Goal: Information Seeking & Learning: Learn about a topic

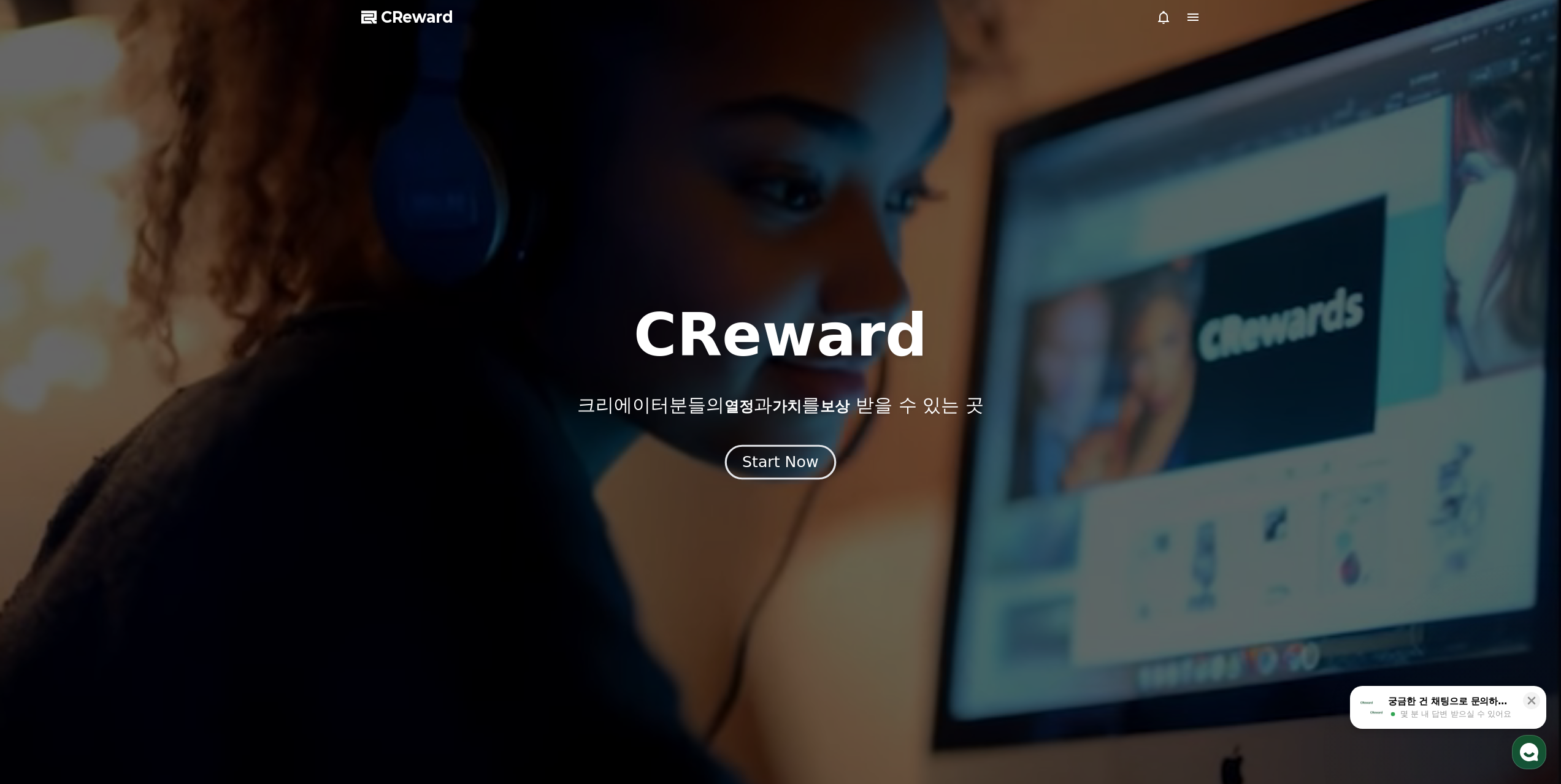
click at [778, 454] on div "Start Now" at bounding box center [780, 462] width 76 height 21
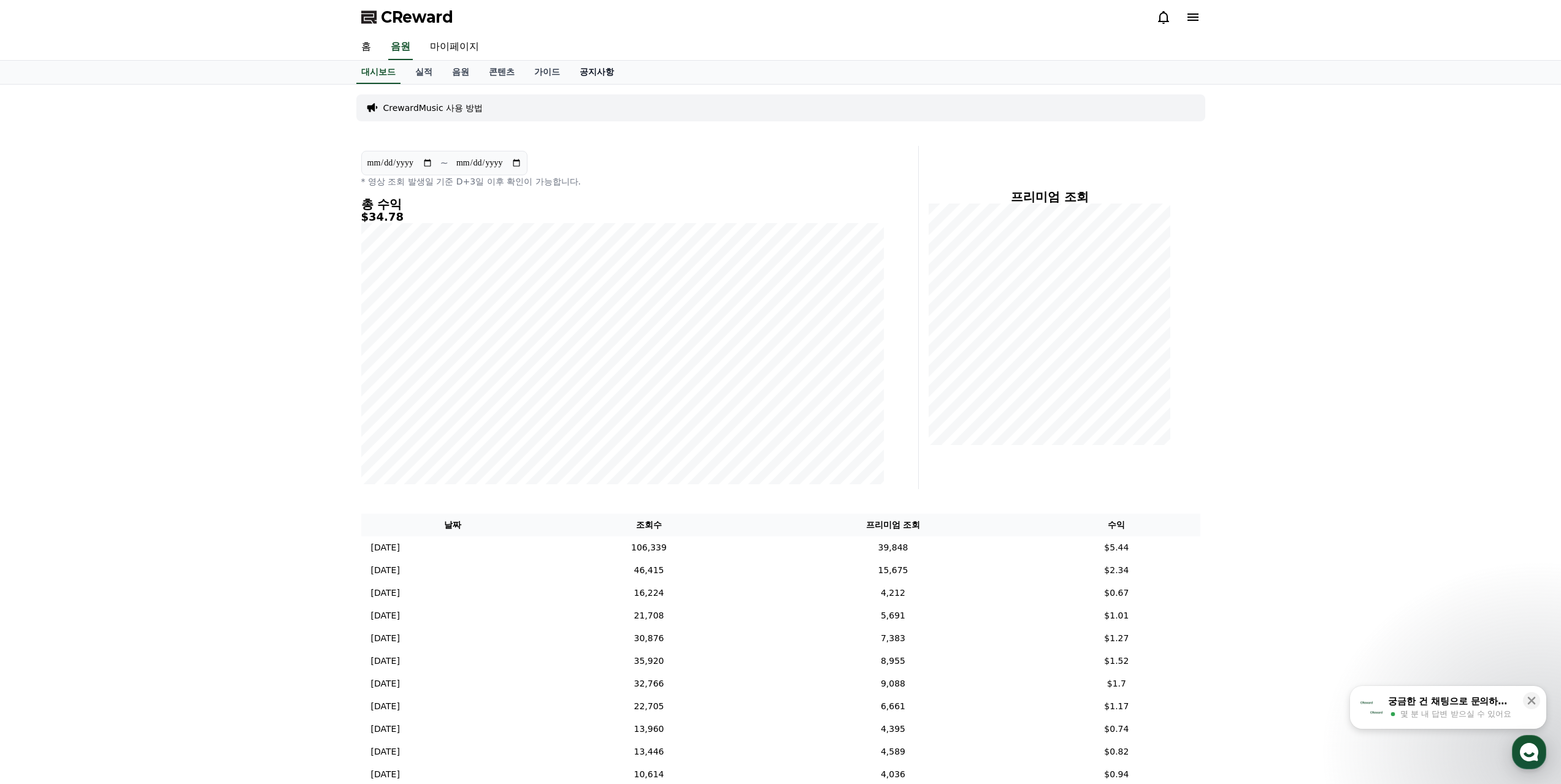
click at [580, 68] on link "공지사항" at bounding box center [597, 73] width 54 height 24
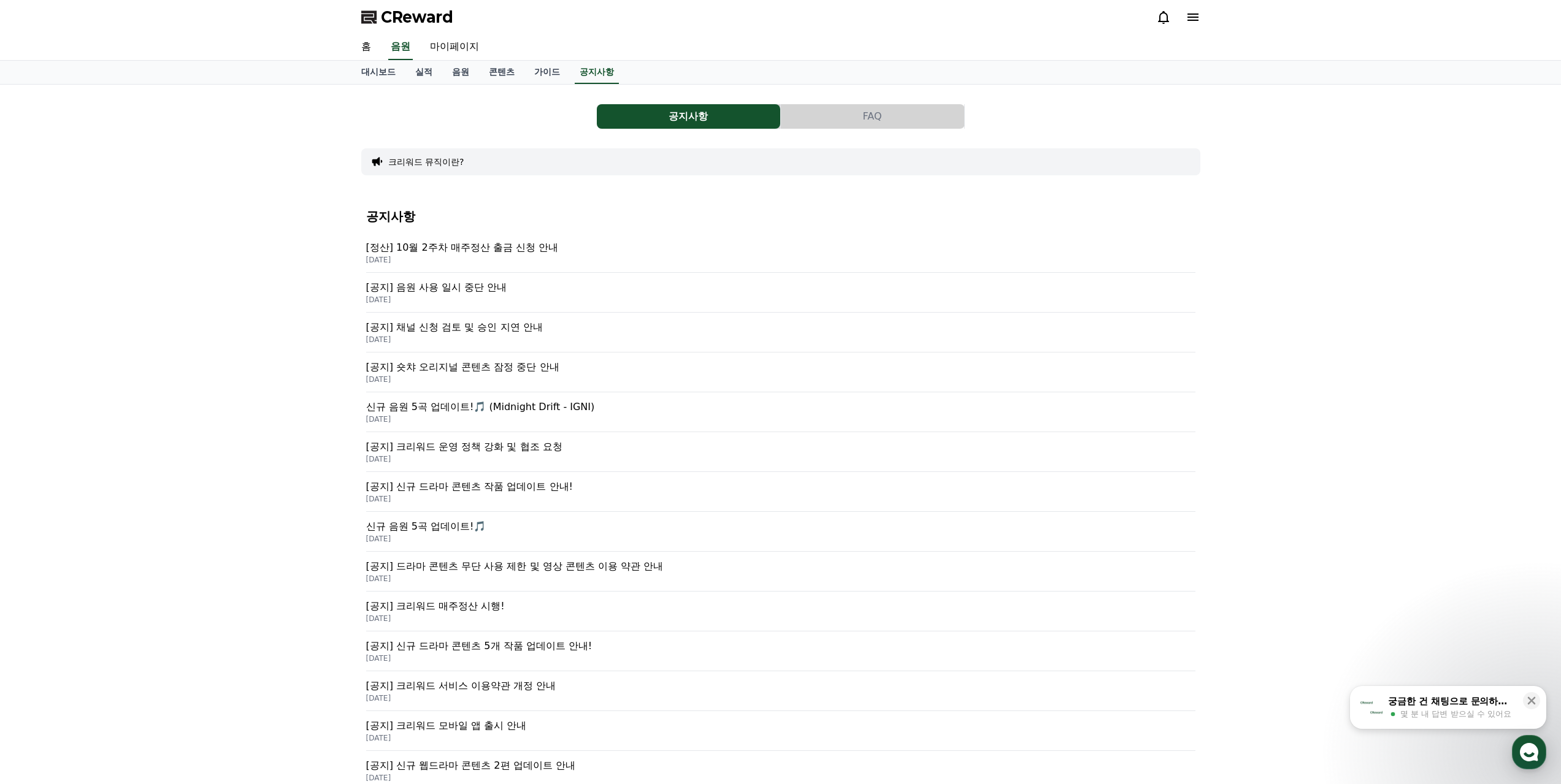
click at [330, 369] on div "공지사항 FAQ 크리워드 뮤직이란? 공지사항 [정산] 10월 2주차 매주정산 출금 신청 안내 [DATE] [공지] 음원 사용 일시 중단 안내 …" at bounding box center [780, 490] width 1561 height 810
click at [449, 289] on p "[공지] 음원 사용 일시 중단 안내" at bounding box center [780, 288] width 829 height 15
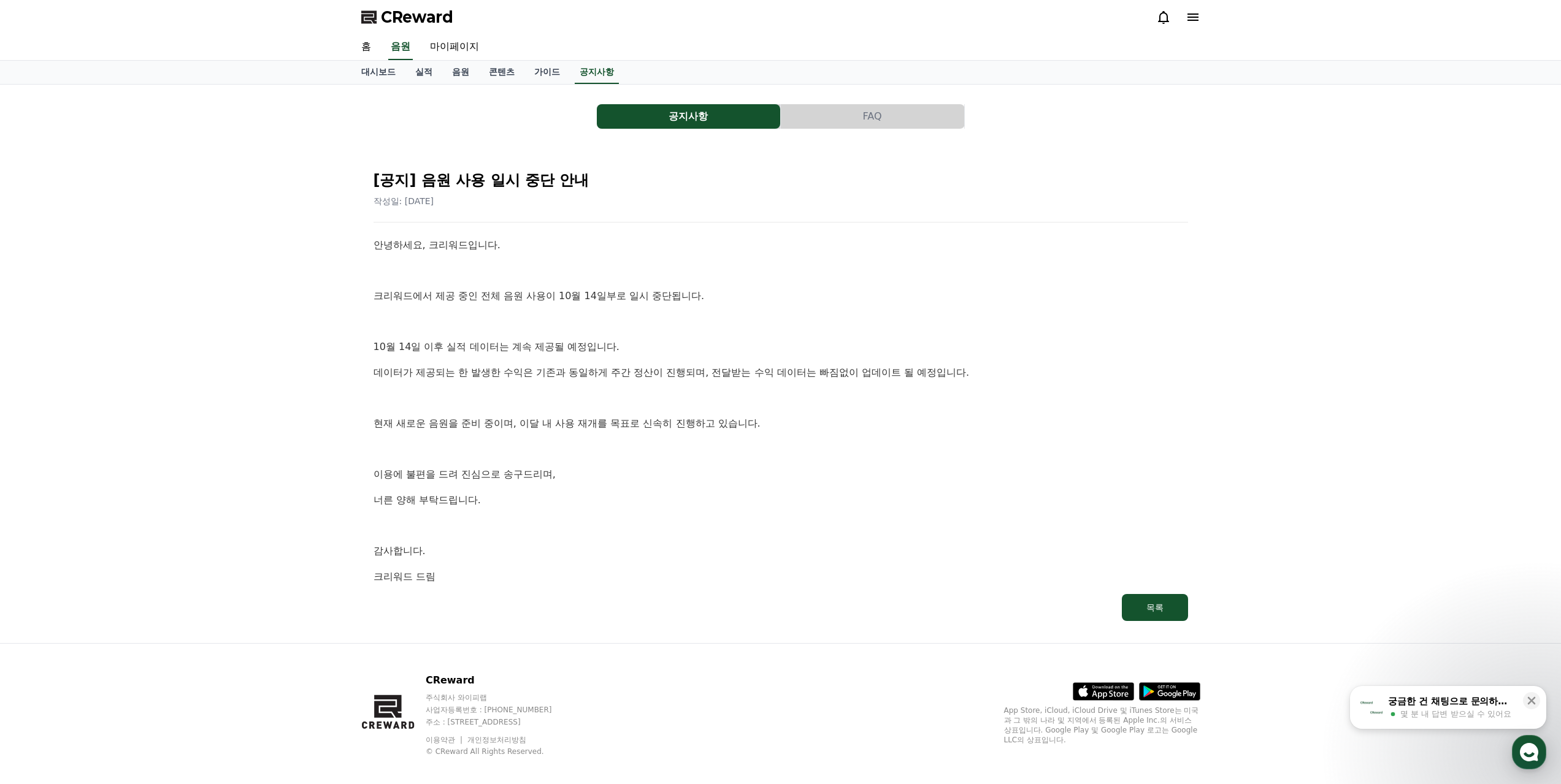
click at [536, 327] on p at bounding box center [780, 322] width 814 height 16
click at [538, 318] on p at bounding box center [780, 322] width 814 height 16
click at [855, 122] on button "FAQ" at bounding box center [872, 116] width 183 height 24
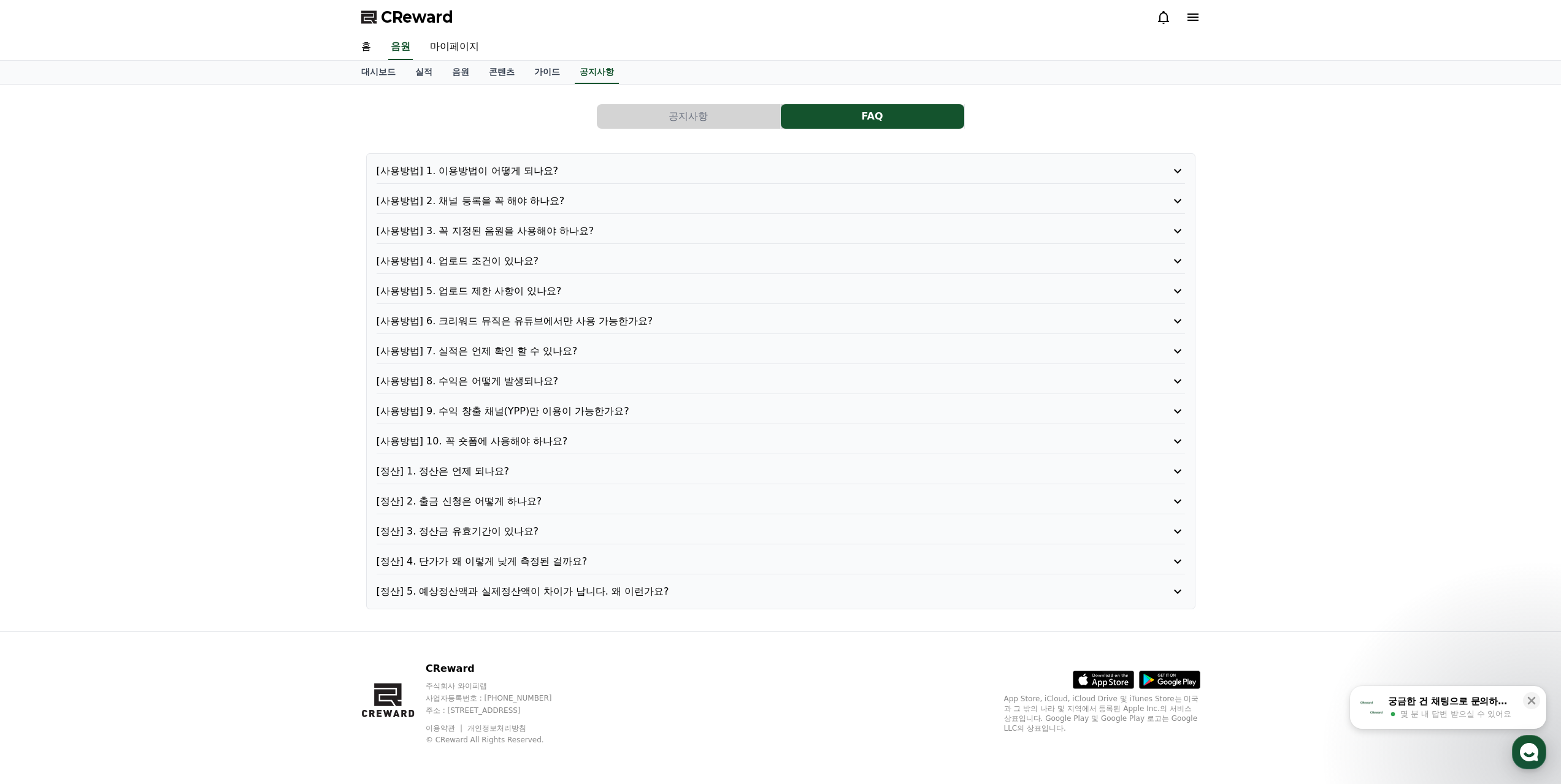
click at [725, 119] on button "공지사항" at bounding box center [688, 116] width 183 height 24
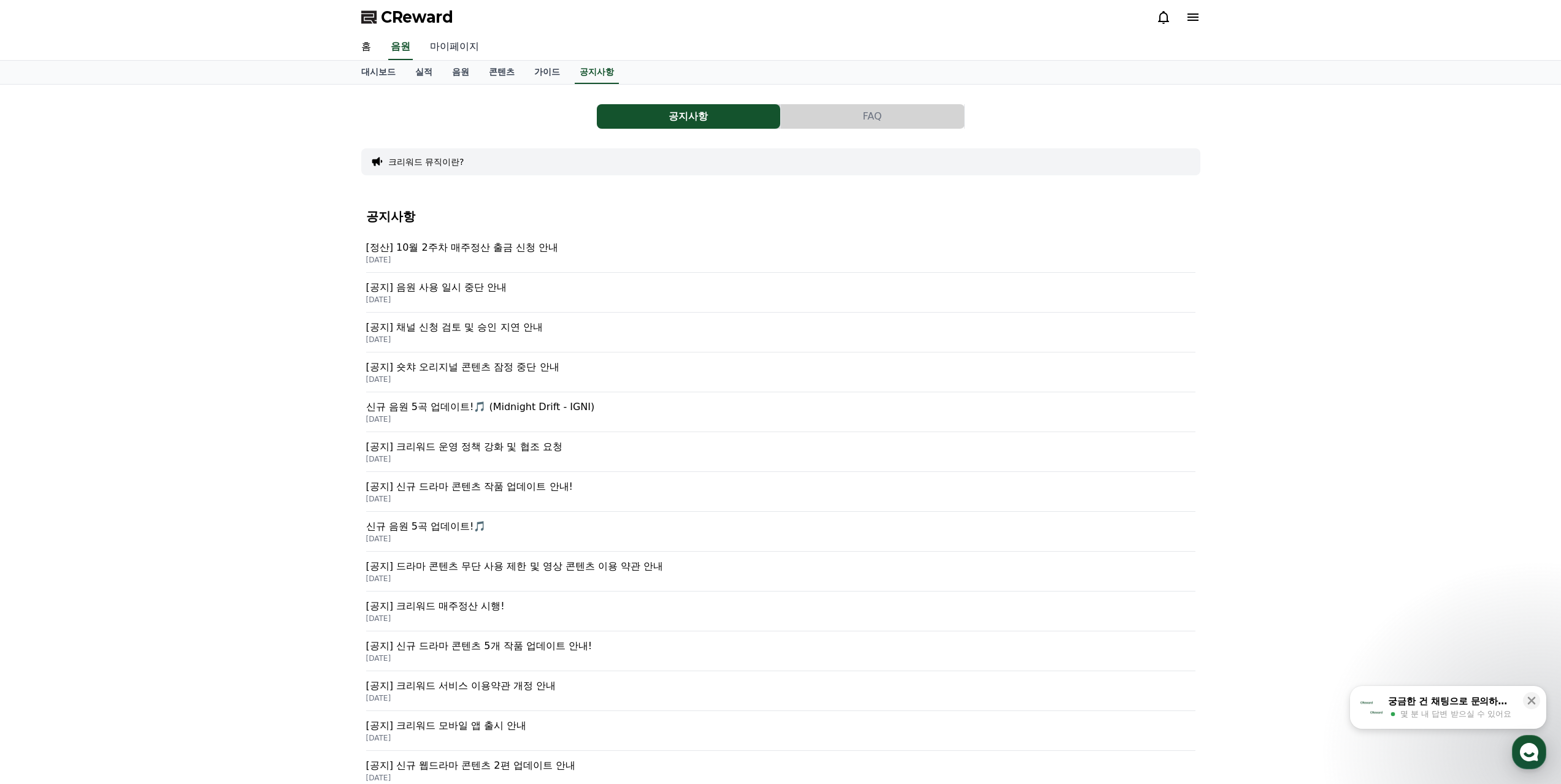
click at [442, 42] on link "마이페이지" at bounding box center [454, 47] width 68 height 26
select select "**********"
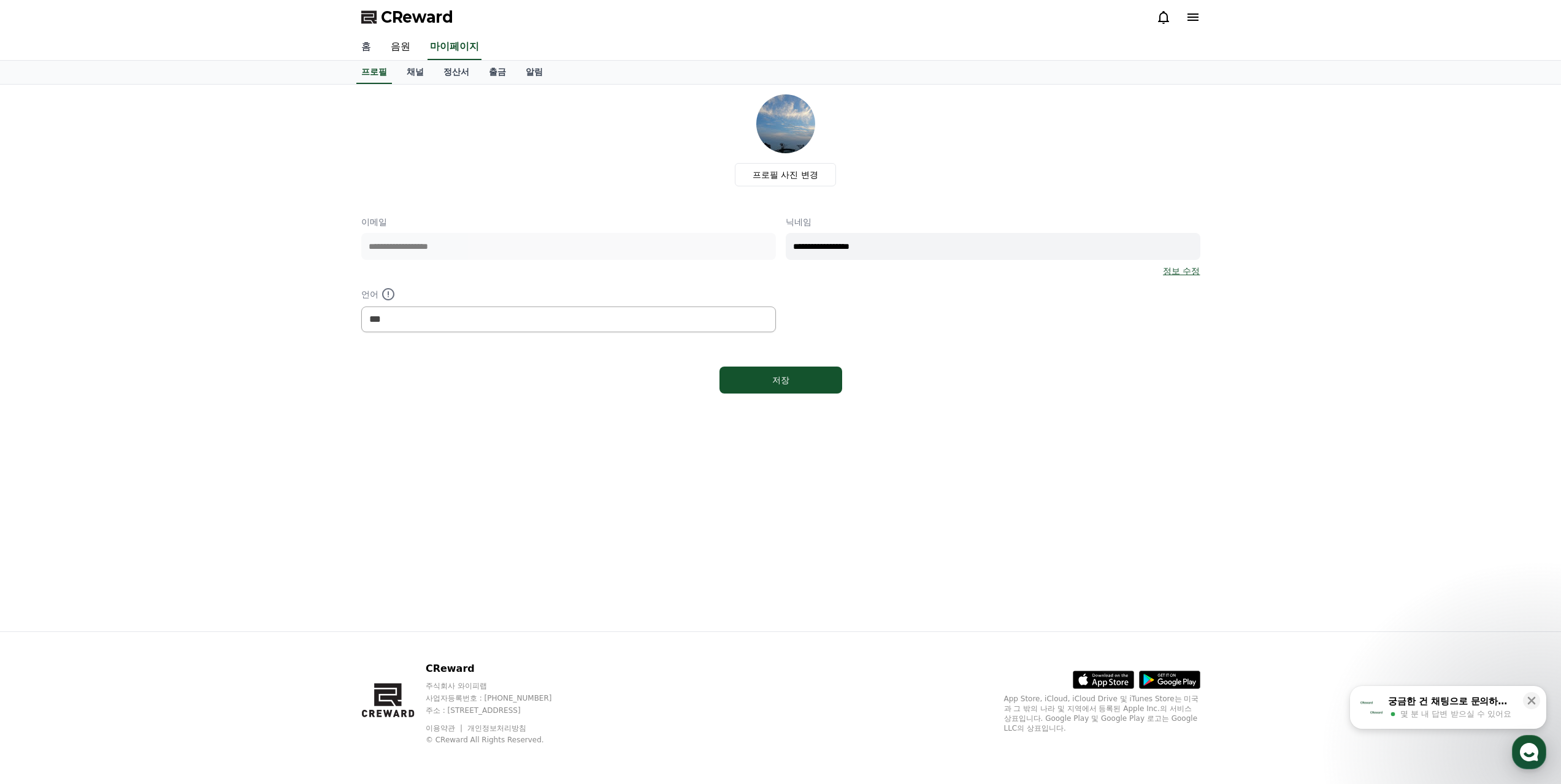
click at [356, 46] on link "홈" at bounding box center [366, 47] width 29 height 26
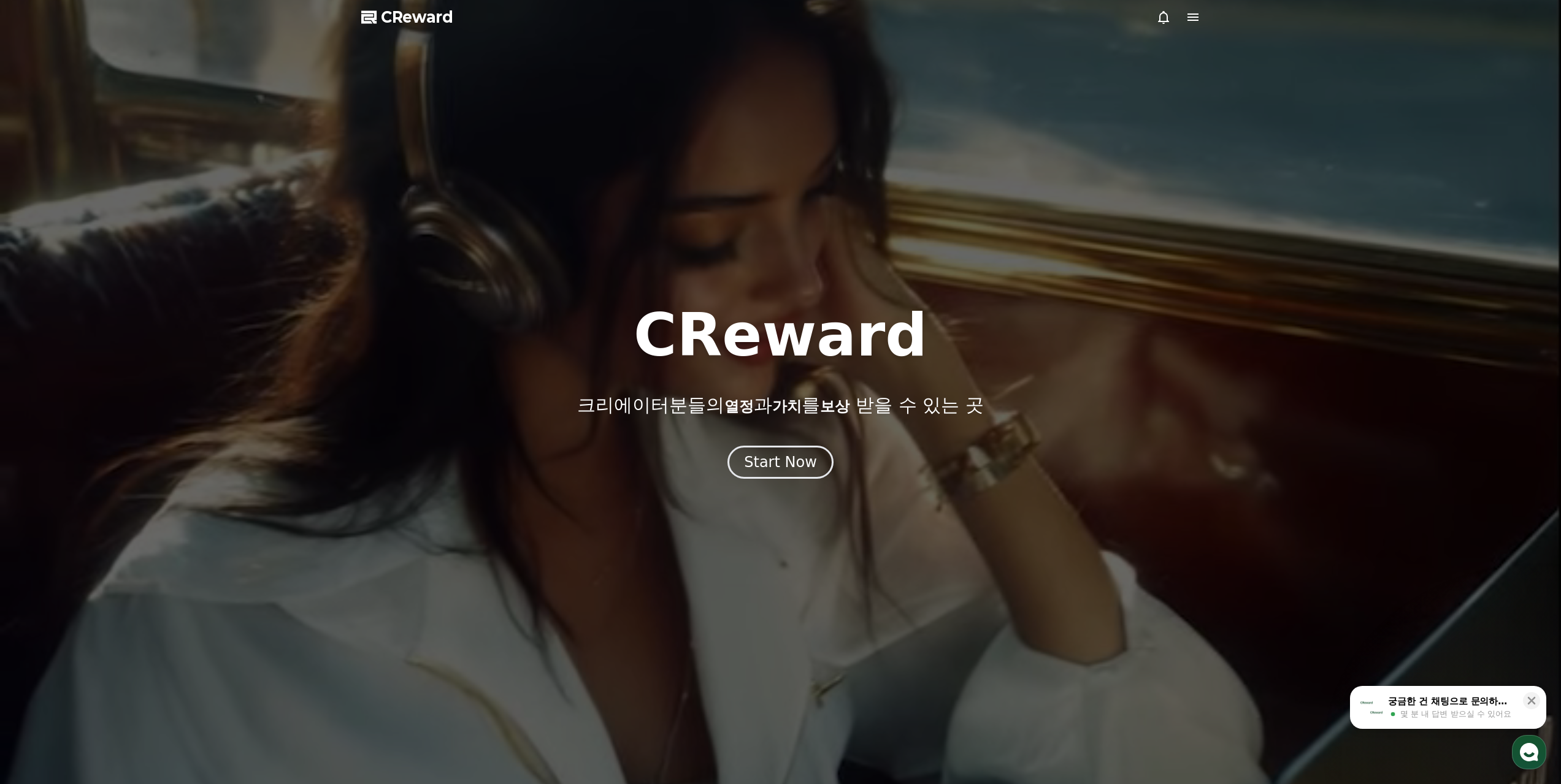
select select "**********"
